Goal: Information Seeking & Learning: Learn about a topic

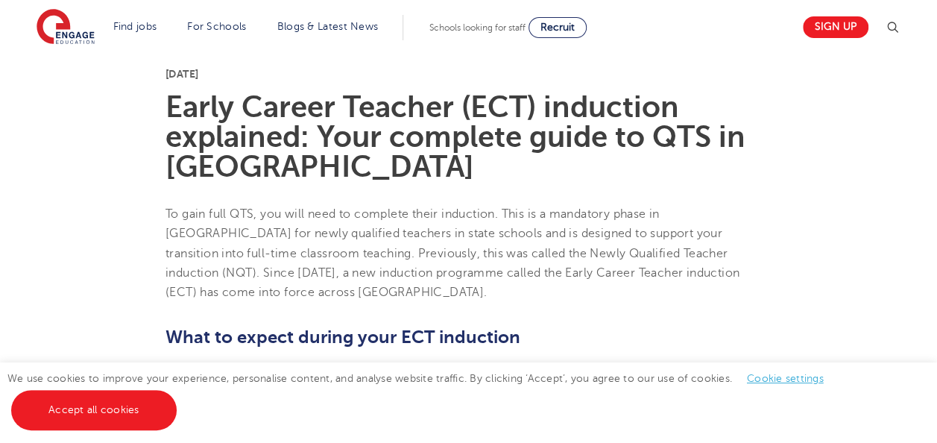
scroll to position [522, 0]
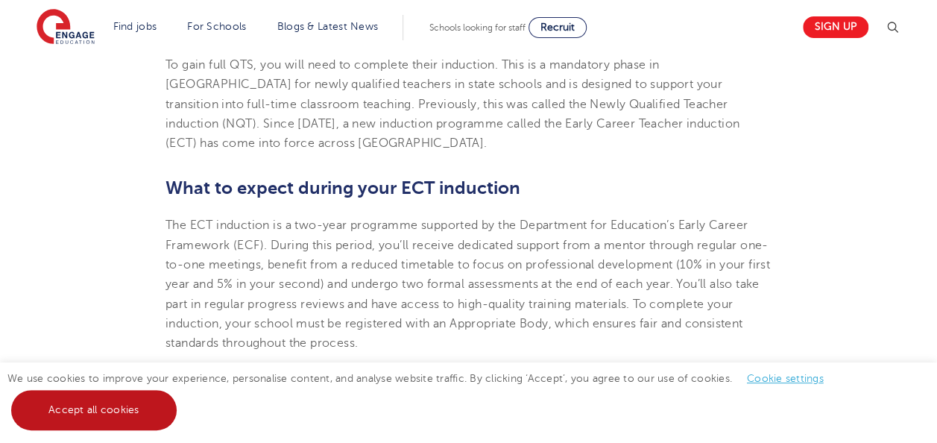
click at [94, 407] on link "Accept all cookies" at bounding box center [94, 410] width 166 height 40
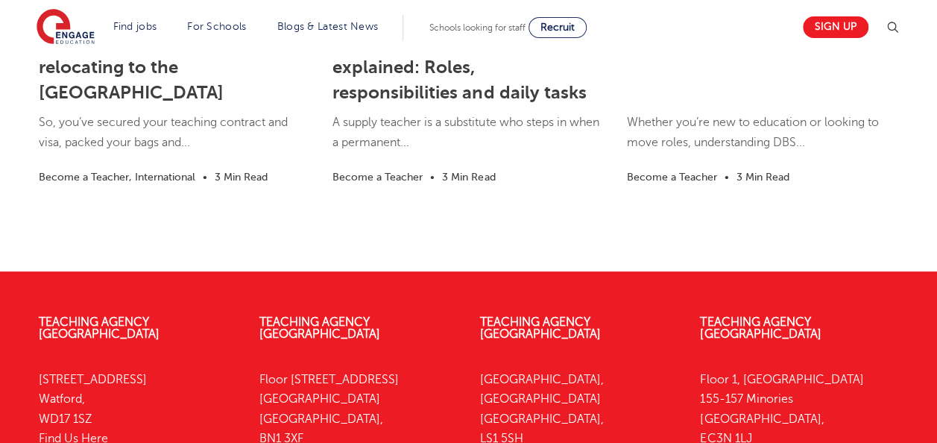
scroll to position [2535, 0]
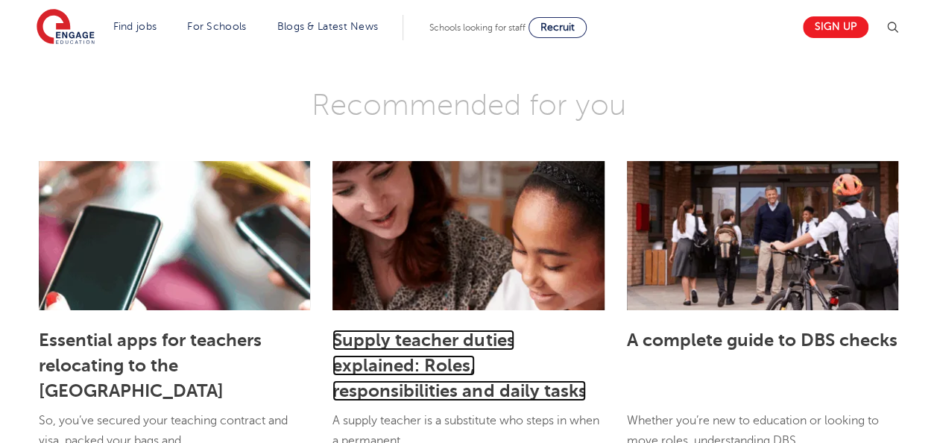
click at [385, 348] on link "Supply teacher duties explained: Roles, responsibilities and daily tasks" at bounding box center [458, 366] width 253 height 72
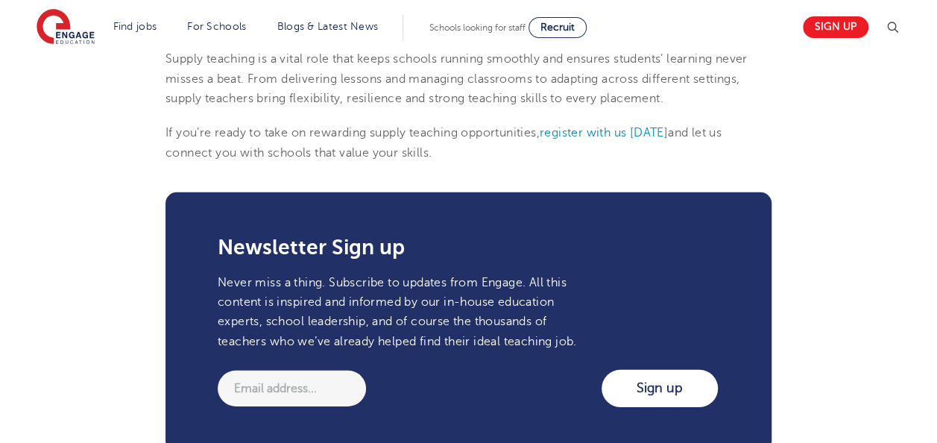
scroll to position [2162, 0]
